Goal: Transaction & Acquisition: Purchase product/service

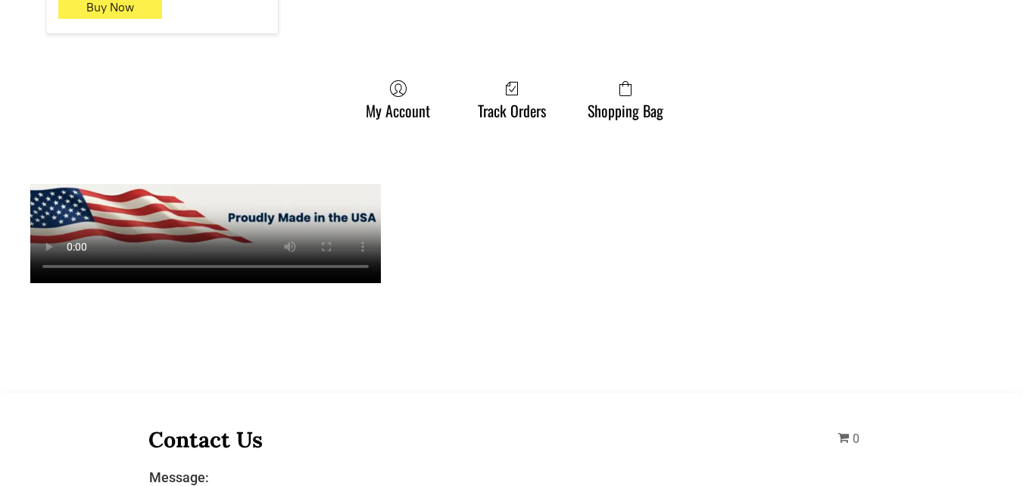
scroll to position [1818, 0]
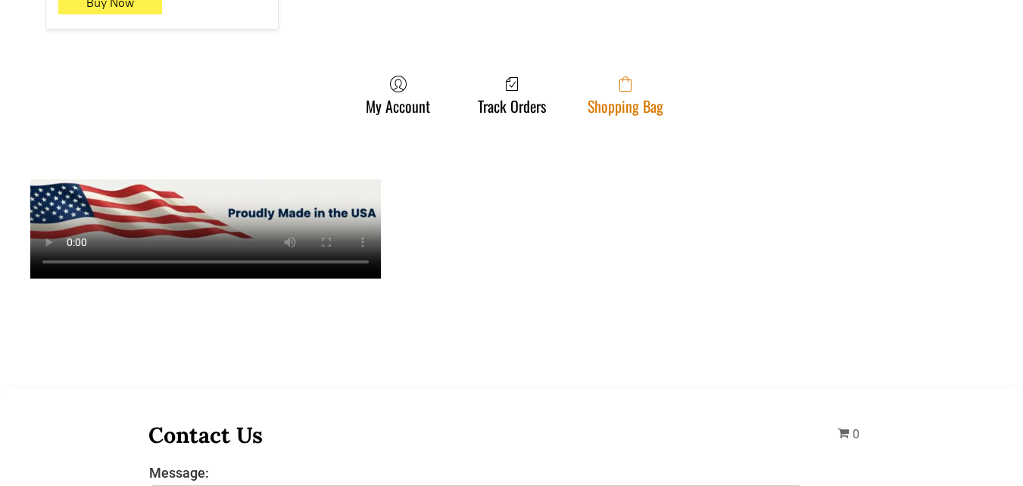
click at [585, 86] on link "Shopping Bag" at bounding box center [625, 95] width 91 height 40
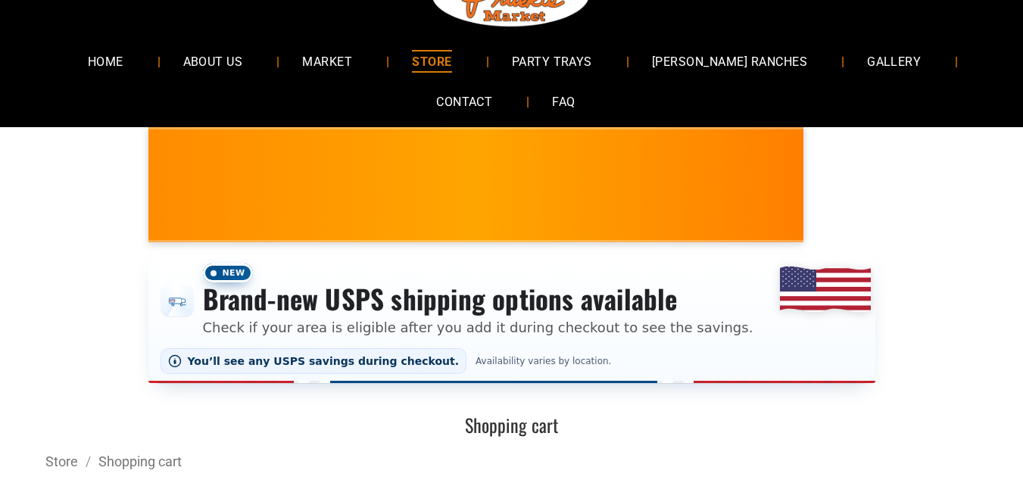
scroll to position [379, 0]
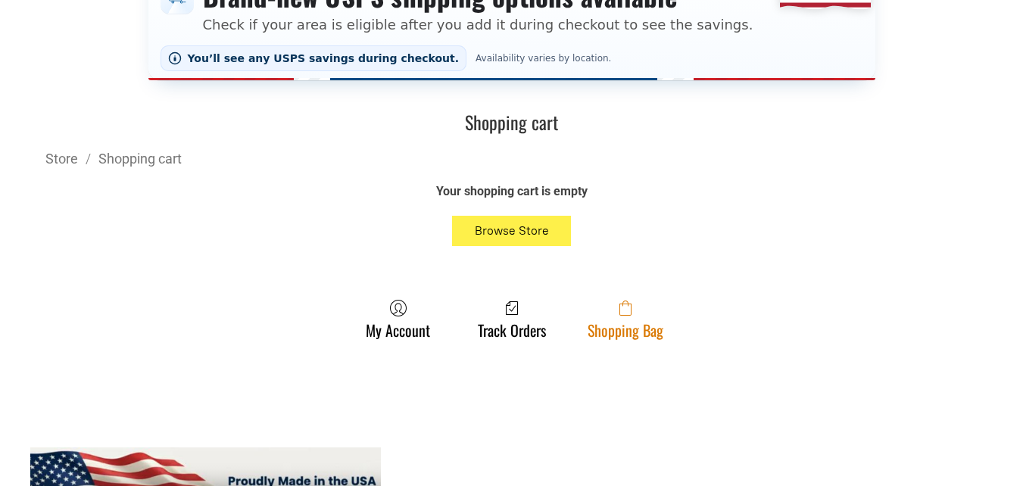
click at [666, 327] on link "Shopping Bag" at bounding box center [625, 319] width 91 height 40
click at [637, 339] on link "Shopping Bag" at bounding box center [625, 319] width 91 height 40
click at [620, 337] on link "Shopping Bag" at bounding box center [625, 319] width 91 height 40
